Goal: Use online tool/utility: Use online tool/utility

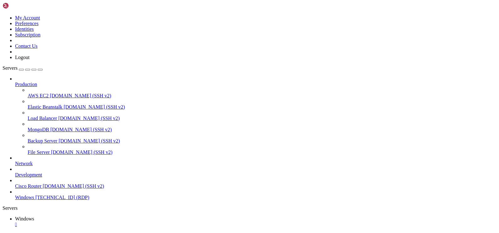
drag, startPoint x: 464, startPoint y: 305, endPoint x: 484, endPoint y: 305, distance: 19.5
drag, startPoint x: 414, startPoint y: 459, endPoint x: 133, endPoint y: 313, distance: 315.8
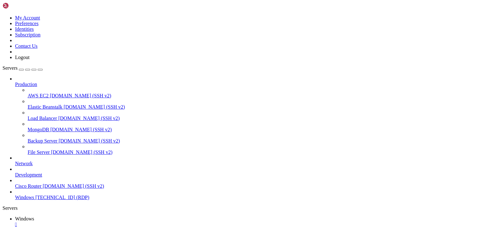
drag, startPoint x: 244, startPoint y: 350, endPoint x: 219, endPoint y: 386, distance: 43.4
drag, startPoint x: 184, startPoint y: 429, endPoint x: 321, endPoint y: 336, distance: 166.5
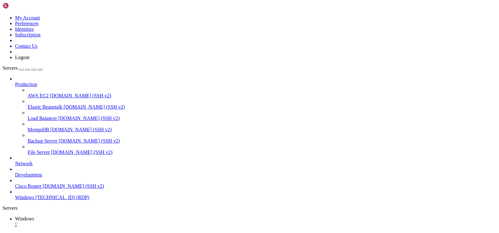
drag, startPoint x: 41, startPoint y: 281, endPoint x: 424, endPoint y: 295, distance: 383.1
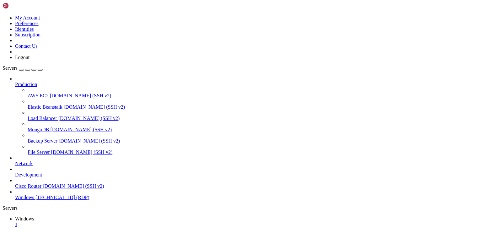
drag, startPoint x: 197, startPoint y: 355, endPoint x: 155, endPoint y: 324, distance: 51.8
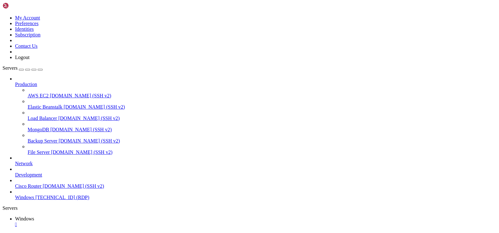
drag, startPoint x: 167, startPoint y: 331, endPoint x: 181, endPoint y: 331, distance: 14.4
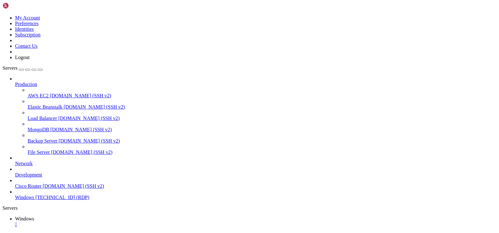
drag, startPoint x: 47, startPoint y: 281, endPoint x: 428, endPoint y: 309, distance: 381.6
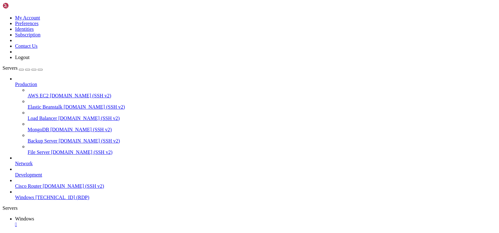
drag, startPoint x: 309, startPoint y: 315, endPoint x: 346, endPoint y: 361, distance: 58.2
drag, startPoint x: 344, startPoint y: 365, endPoint x: 327, endPoint y: 323, distance: 45.0
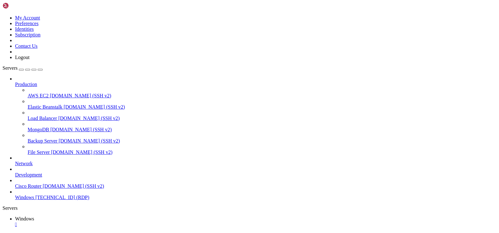
drag, startPoint x: 229, startPoint y: 427, endPoint x: 128, endPoint y: 357, distance: 122.9
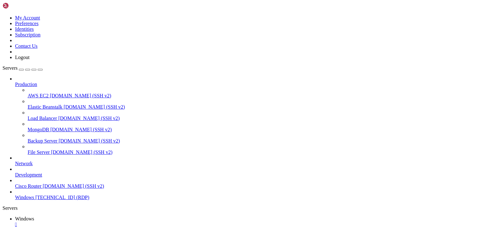
drag, startPoint x: 81, startPoint y: 469, endPoint x: 78, endPoint y: 472, distance: 4.7
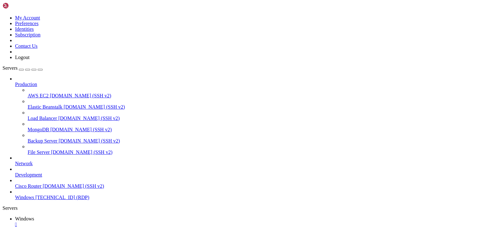
drag, startPoint x: 62, startPoint y: 279, endPoint x: 392, endPoint y: 310, distance: 331.2
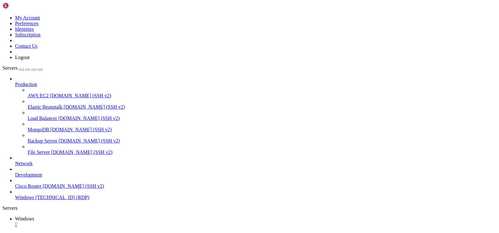
drag, startPoint x: 41, startPoint y: 278, endPoint x: 55, endPoint y: 290, distance: 17.8
drag, startPoint x: 40, startPoint y: 284, endPoint x: 408, endPoint y: 290, distance: 367.8
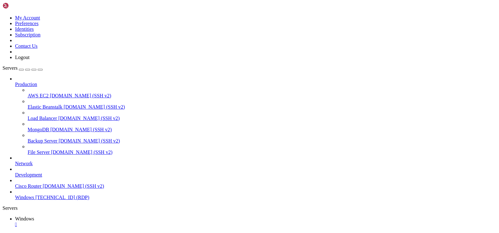
drag, startPoint x: 57, startPoint y: 311, endPoint x: 52, endPoint y: 470, distance: 159.2
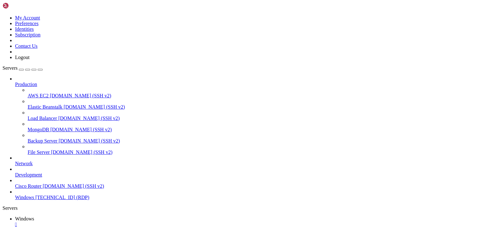
drag, startPoint x: 121, startPoint y: 334, endPoint x: 77, endPoint y: 338, distance: 45.0
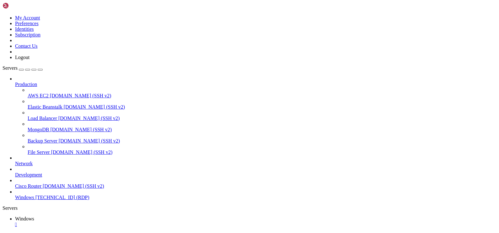
drag, startPoint x: 136, startPoint y: 372, endPoint x: 141, endPoint y: 374, distance: 5.0
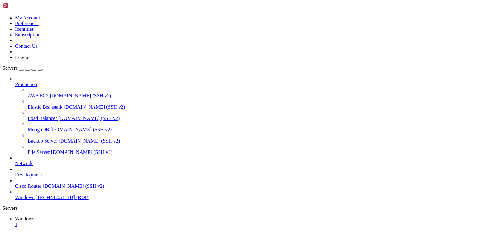
drag, startPoint x: 61, startPoint y: 283, endPoint x: 434, endPoint y: 285, distance: 373.4
